Goal: Transaction & Acquisition: Purchase product/service

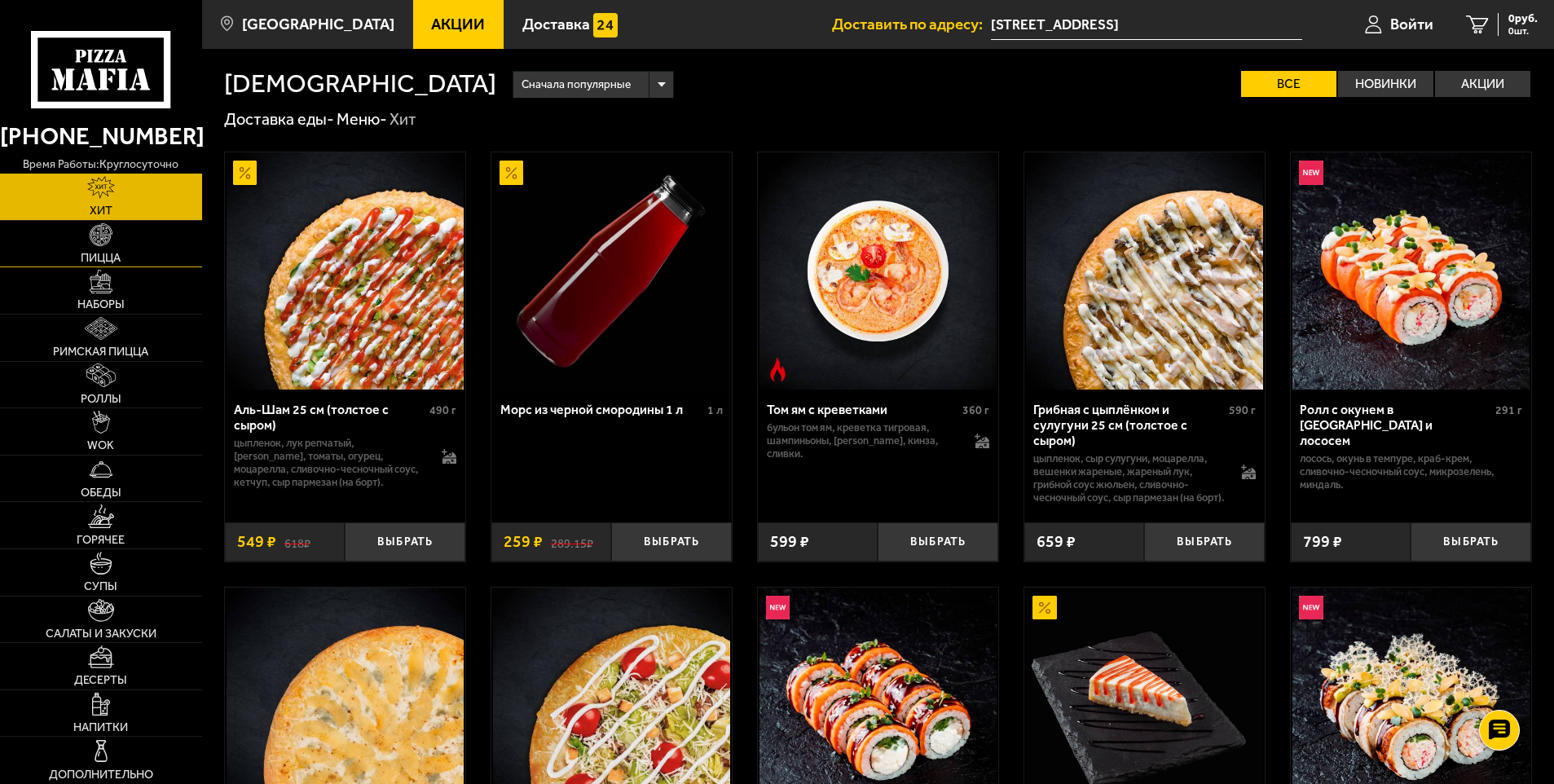
click at [106, 249] on link "Пицца" at bounding box center [101, 244] width 202 height 46
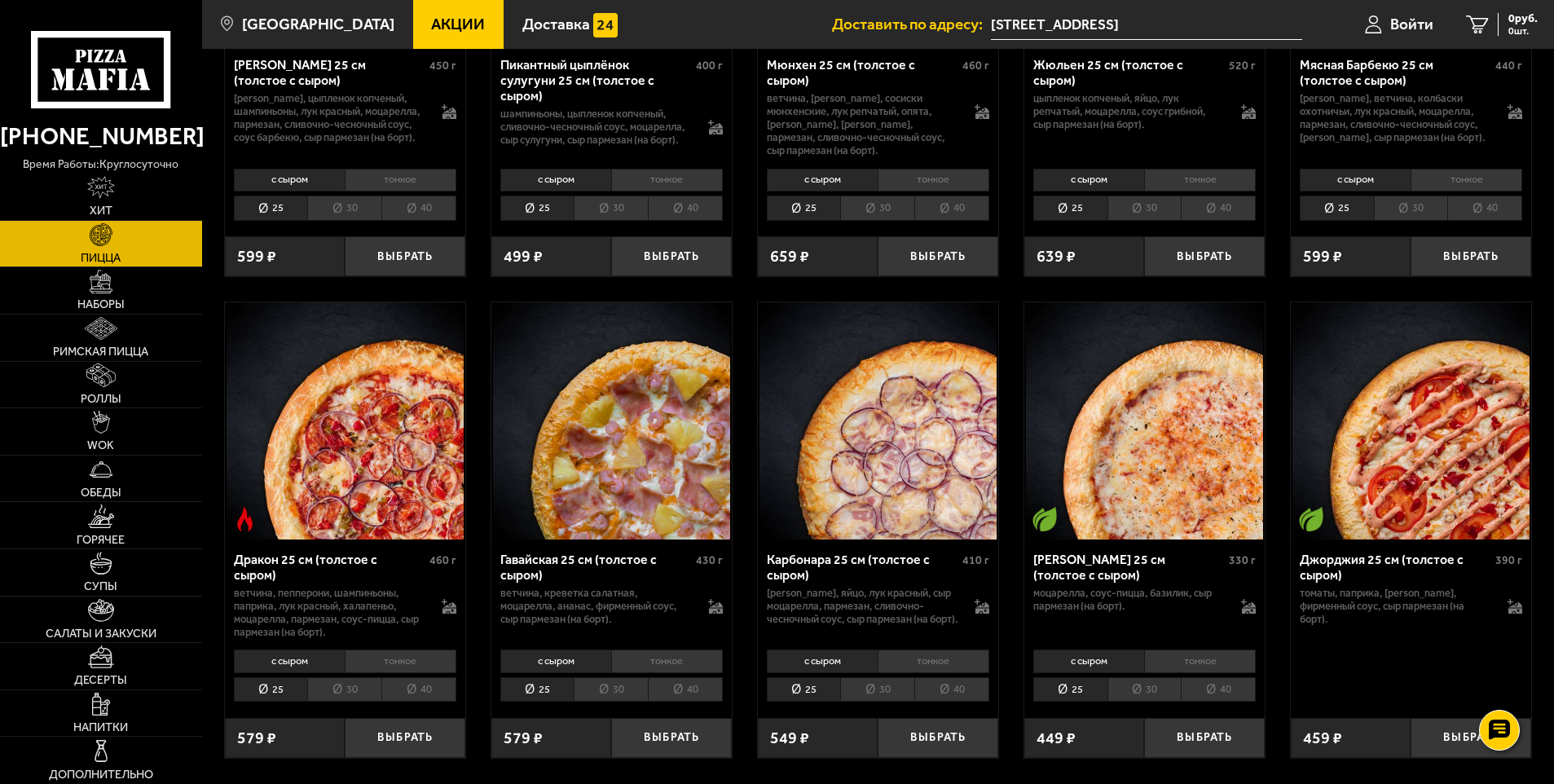
scroll to position [2807, 0]
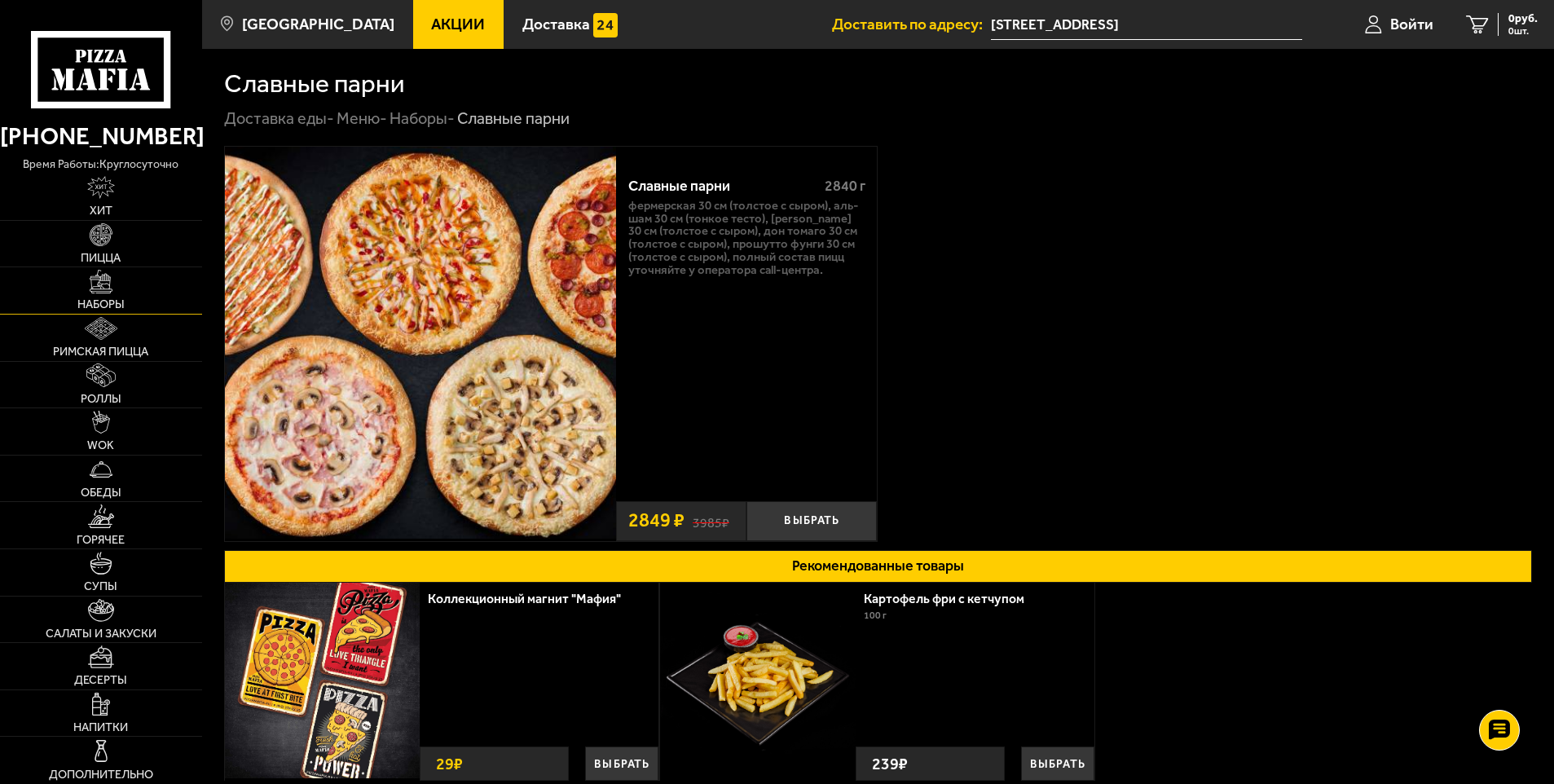
scroll to position [211, 0]
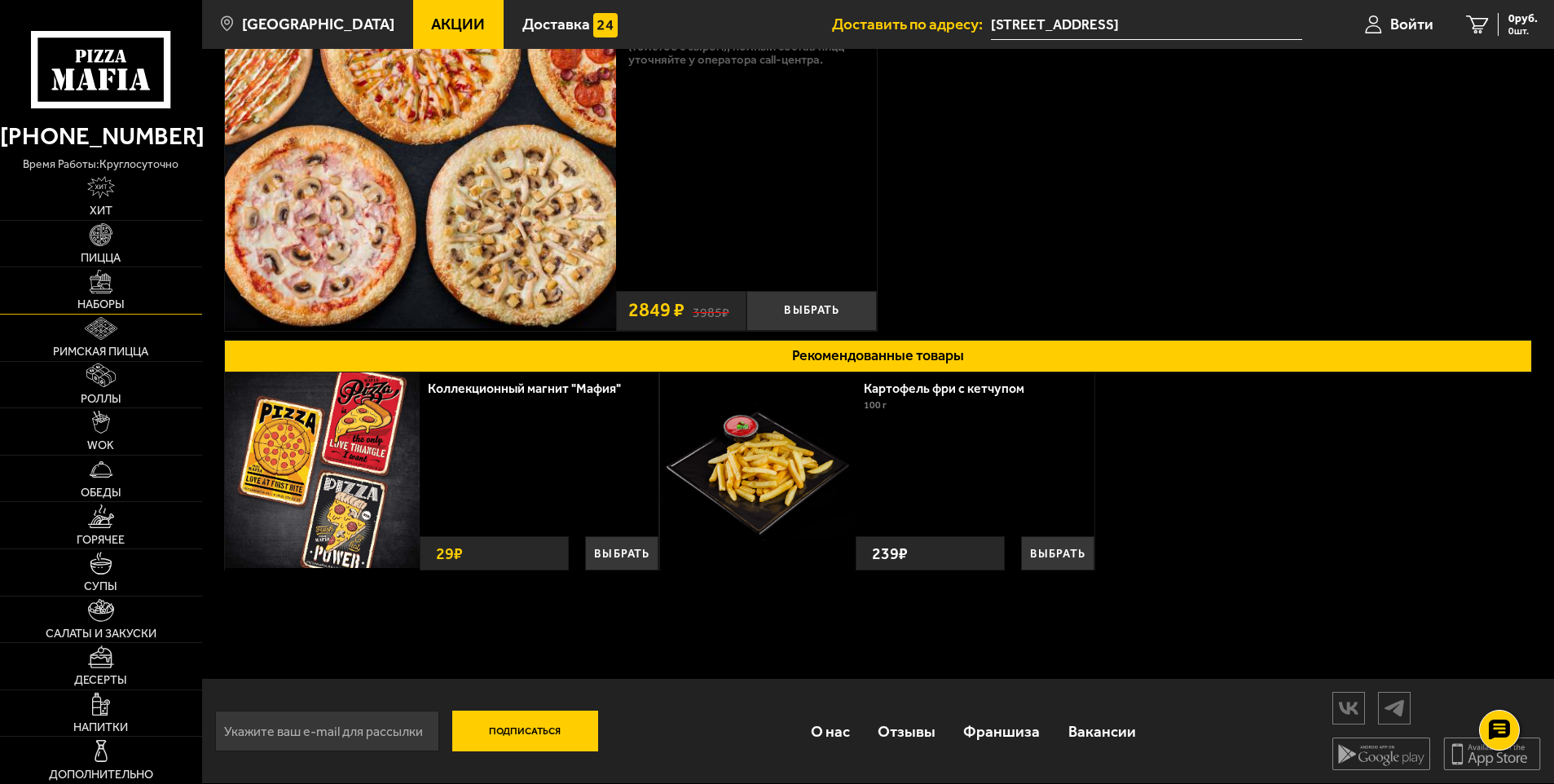
click at [98, 296] on link "Наборы" at bounding box center [101, 290] width 202 height 46
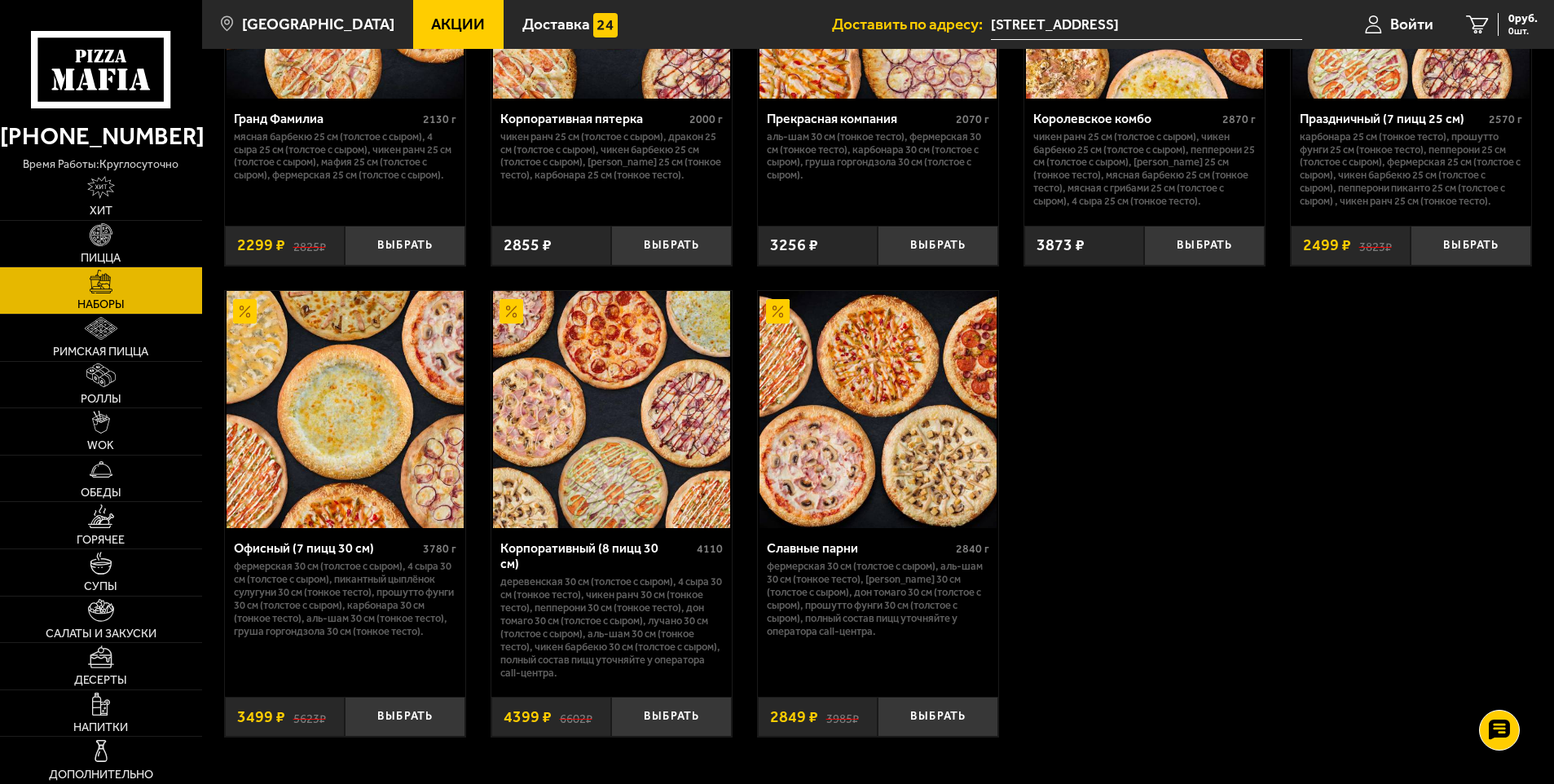
scroll to position [2362, 0]
